Goal: Obtain resource: Obtain resource

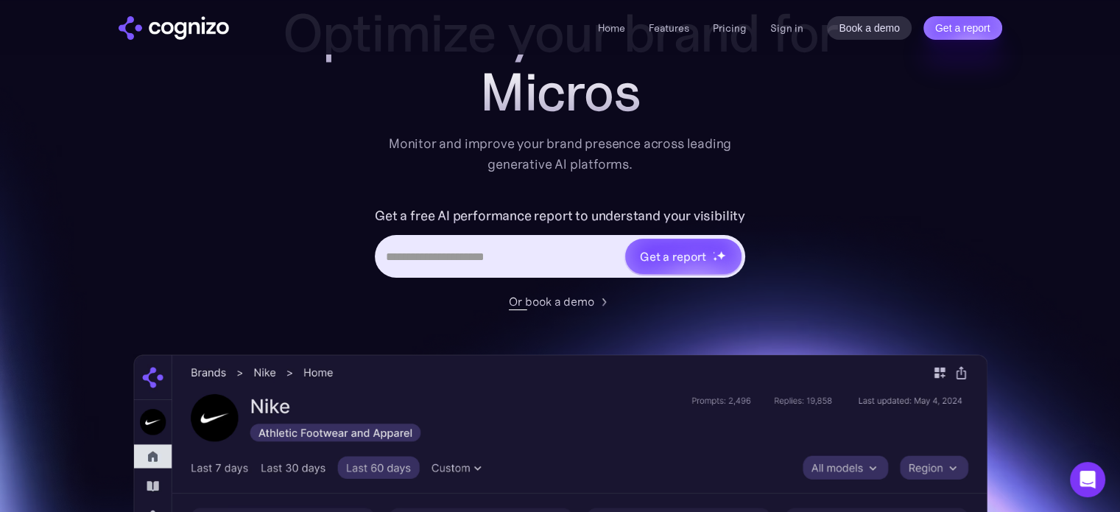
scroll to position [74, 0]
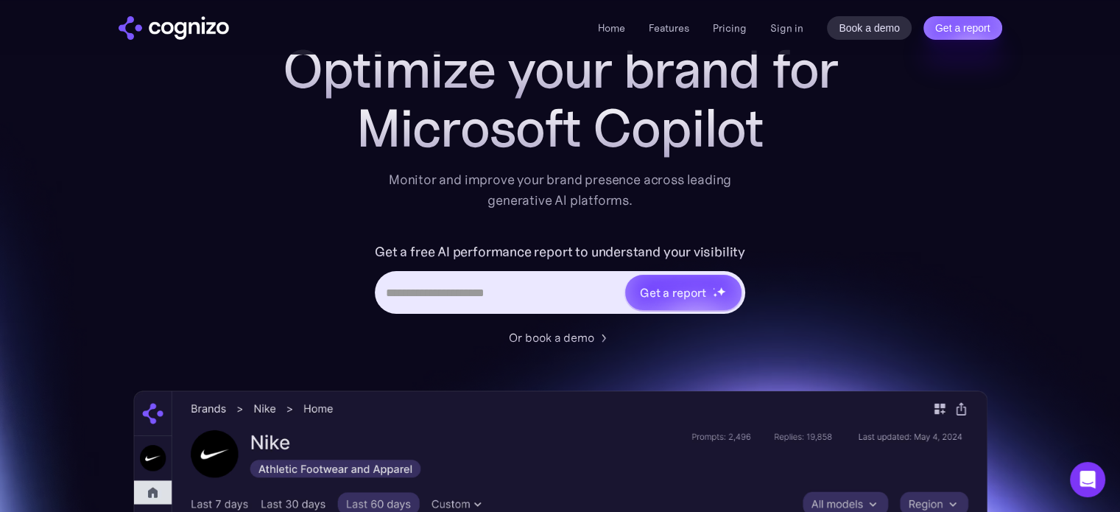
click at [527, 287] on input "Hero URL Input Form" at bounding box center [500, 292] width 247 height 28
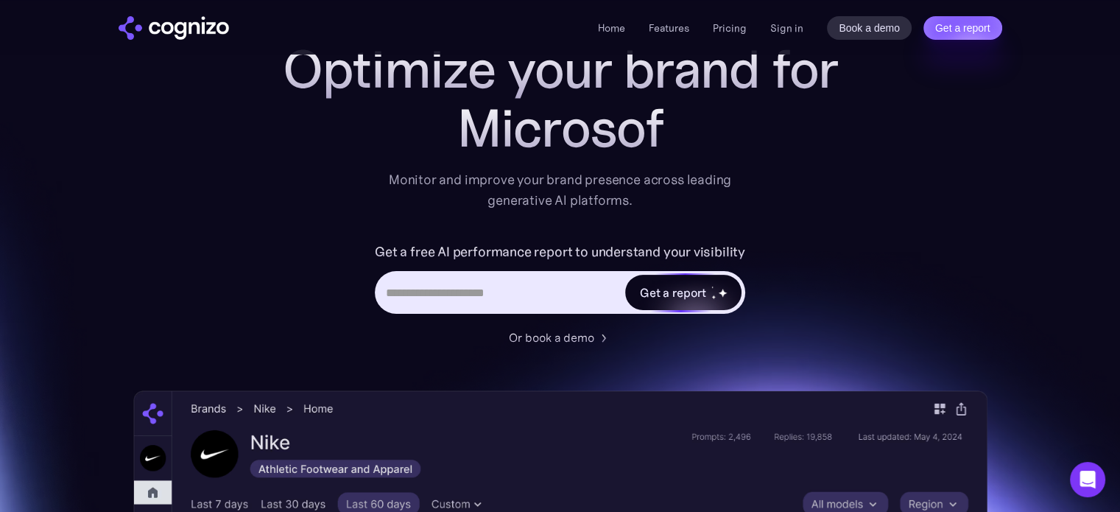
click at [644, 294] on div "Get a report" at bounding box center [673, 293] width 66 height 18
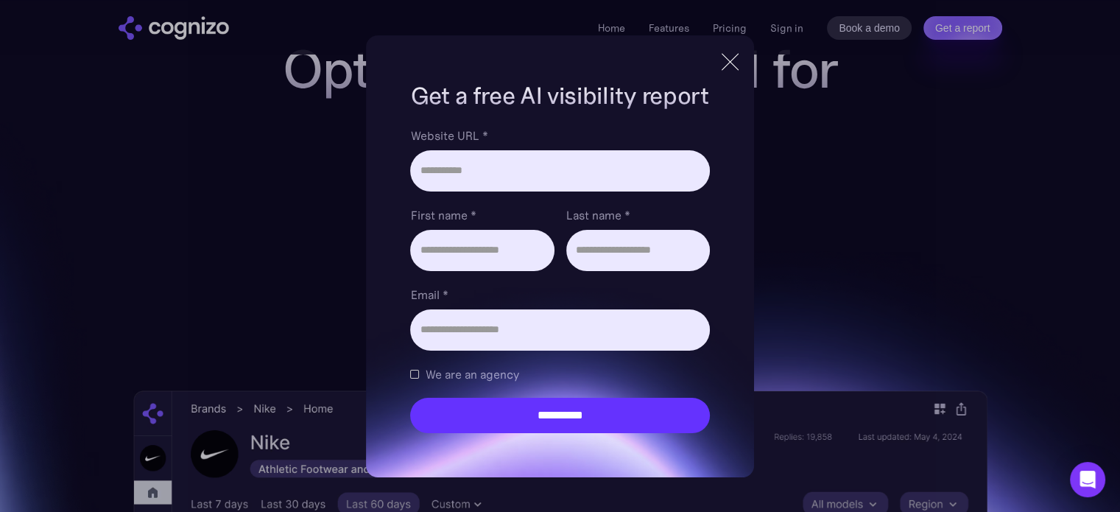
click at [731, 66] on div at bounding box center [730, 62] width 1 height 24
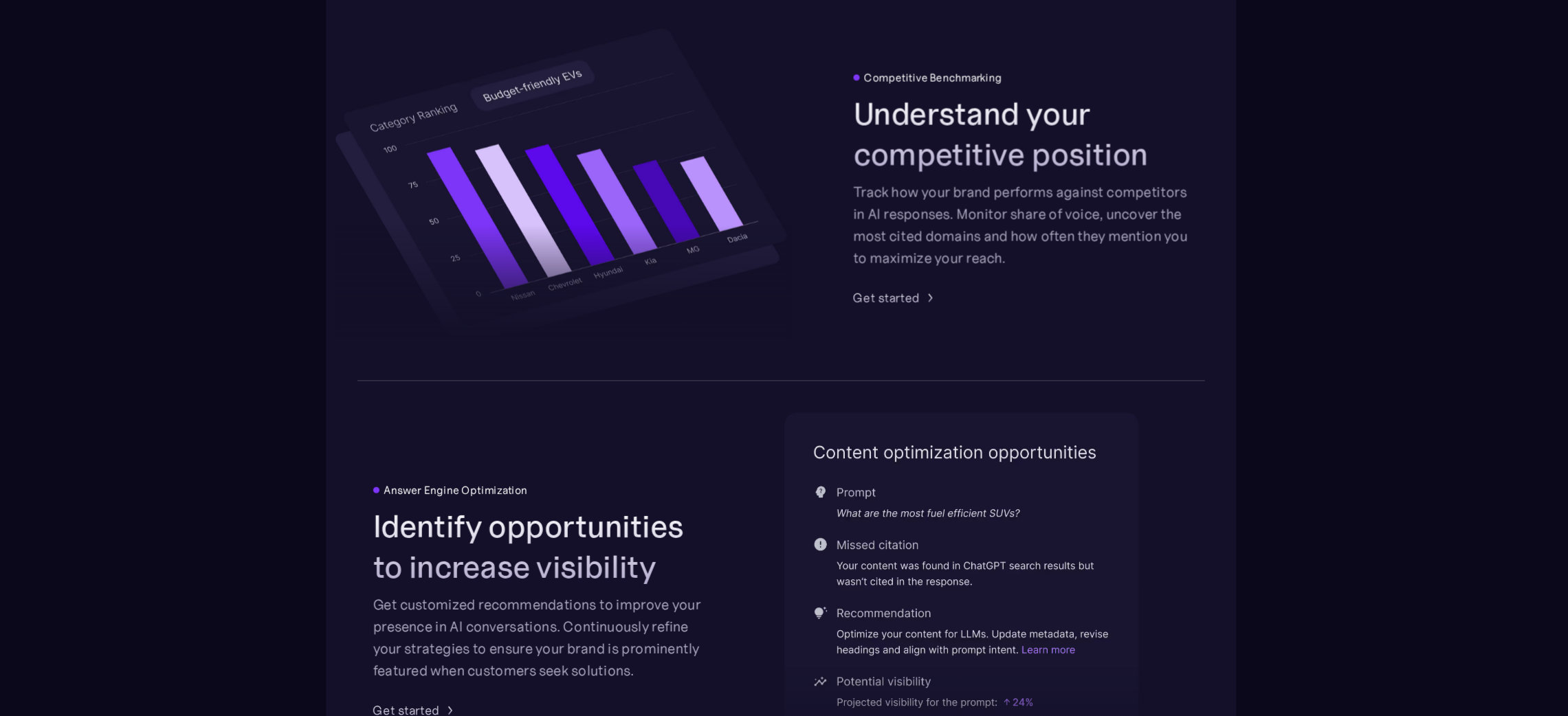
scroll to position [2469, 0]
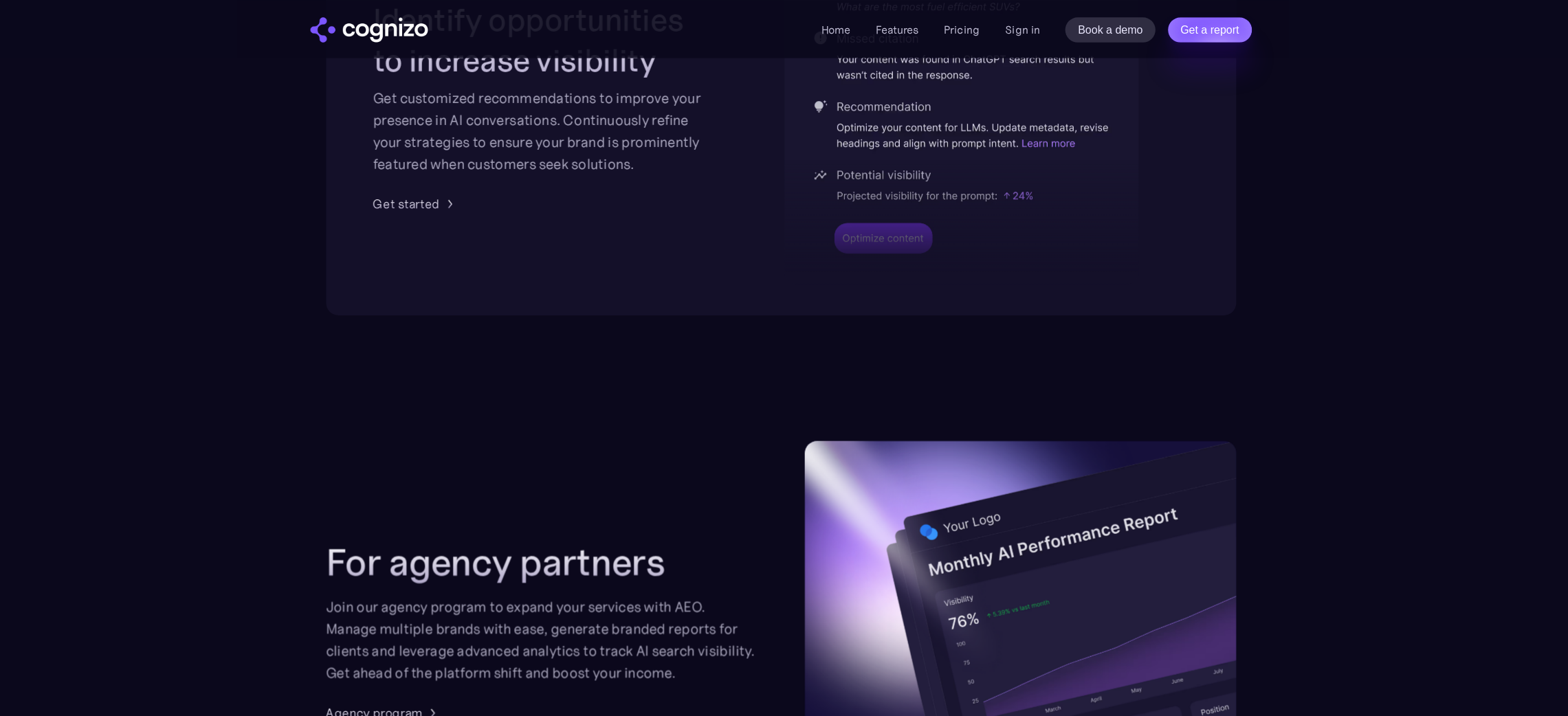
scroll to position [2913, 0]
